Goal: Task Accomplishment & Management: Use online tool/utility

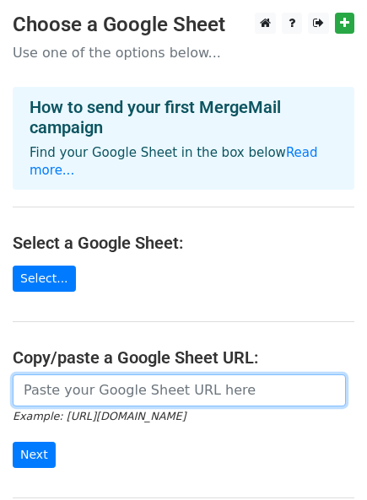
click at [113, 381] on input "url" at bounding box center [179, 390] width 333 height 32
paste input "[URL][DOMAIN_NAME]"
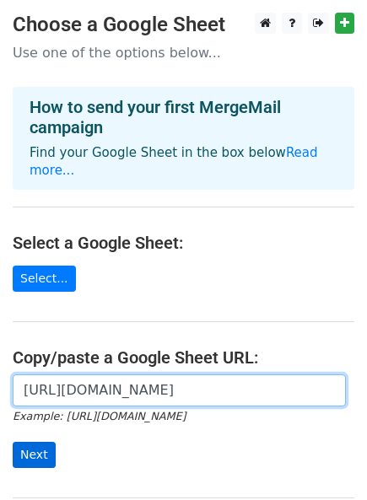
type input "[URL][DOMAIN_NAME]"
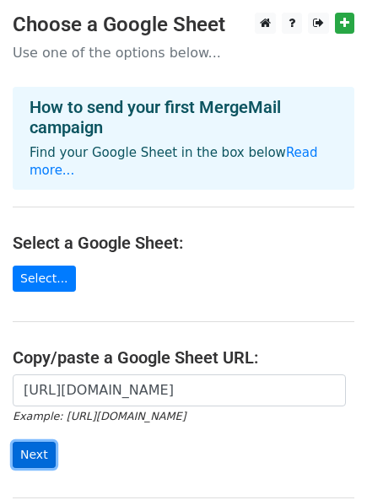
scroll to position [0, 0]
click at [41, 442] on input "Next" at bounding box center [34, 455] width 43 height 26
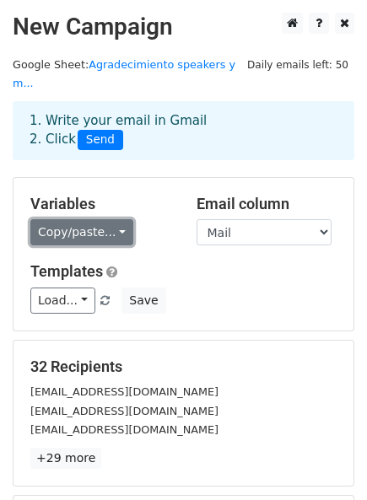
click at [71, 219] on link "Copy/paste..." at bounding box center [81, 232] width 103 height 26
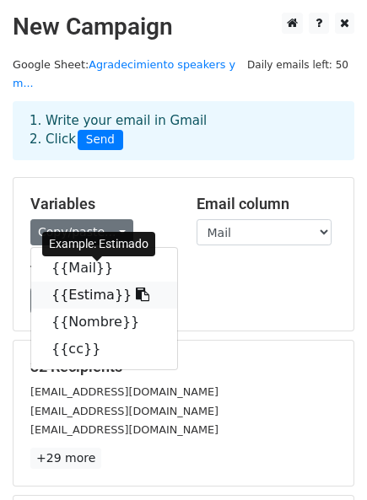
click at [84, 288] on link "{{Estima}}" at bounding box center [104, 295] width 146 height 27
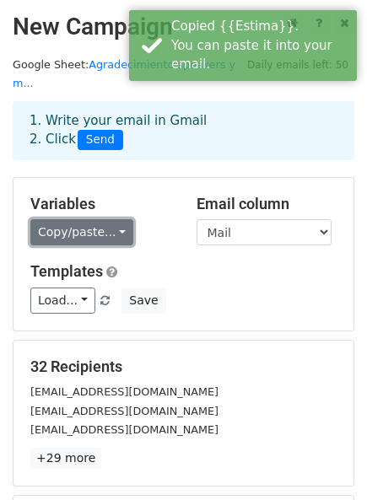
click at [67, 221] on link "Copy/paste..." at bounding box center [81, 232] width 103 height 26
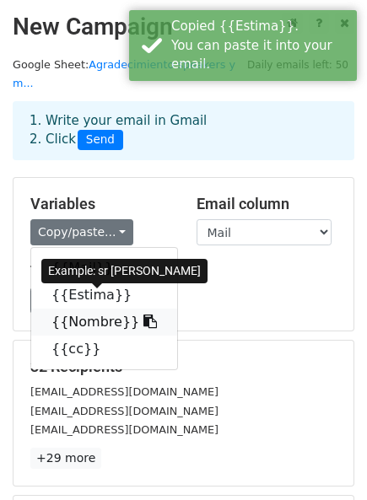
click at [93, 309] on link "{{Nombre}}" at bounding box center [104, 322] width 146 height 27
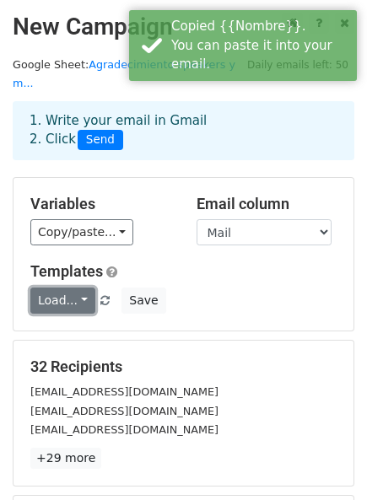
click at [68, 288] on link "Load..." at bounding box center [62, 301] width 65 height 26
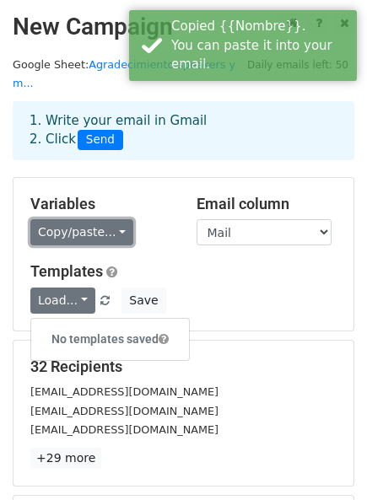
click at [81, 219] on link "Copy/paste..." at bounding box center [81, 232] width 103 height 26
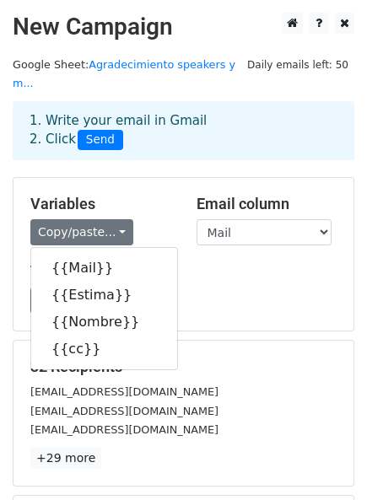
click at [306, 288] on div "Load... No templates saved Save" at bounding box center [183, 301] width 331 height 26
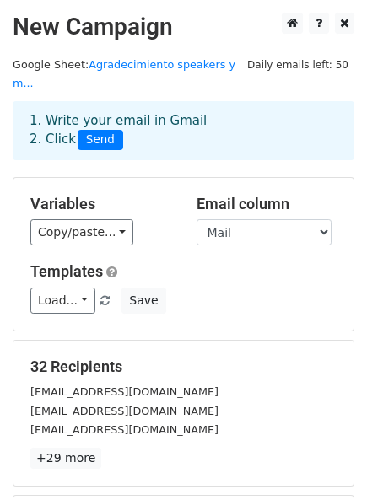
scroll to position [219, 0]
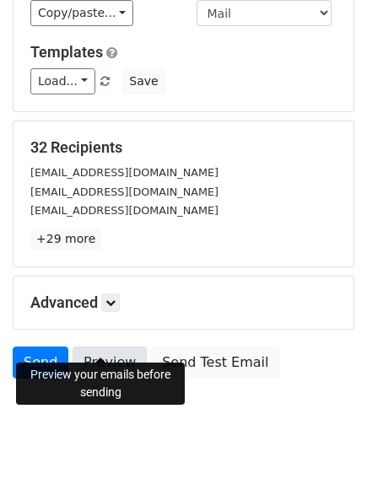
click at [107, 347] on link "Preview" at bounding box center [110, 363] width 74 height 32
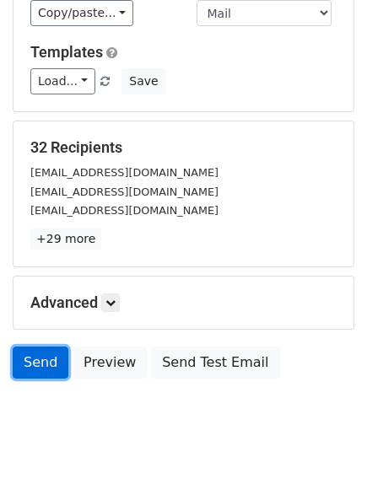
click at [40, 349] on link "Send" at bounding box center [41, 363] width 56 height 32
